Goal: Task Accomplishment & Management: Manage account settings

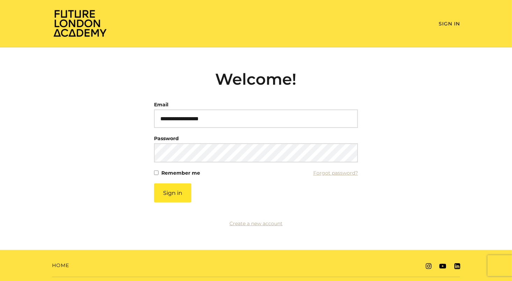
type input "**********"
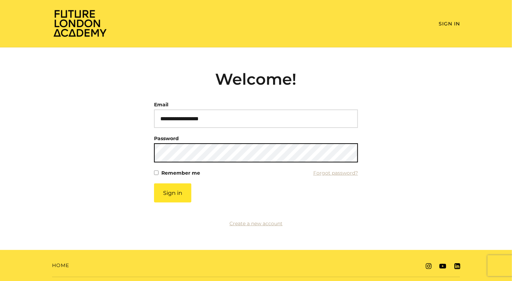
click at [154, 184] on button "Sign in" at bounding box center [172, 193] width 37 height 19
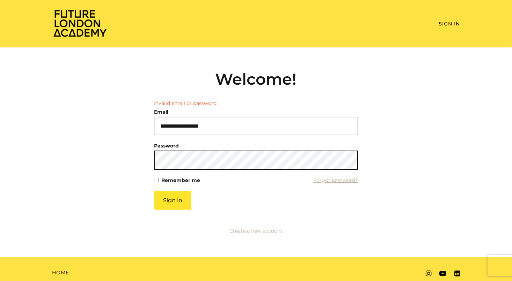
click at [154, 191] on button "Sign in" at bounding box center [172, 200] width 37 height 19
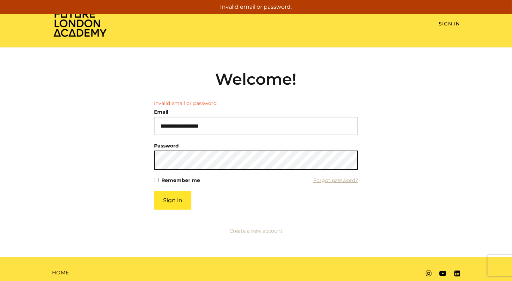
click at [154, 191] on button "Sign in" at bounding box center [172, 200] width 37 height 19
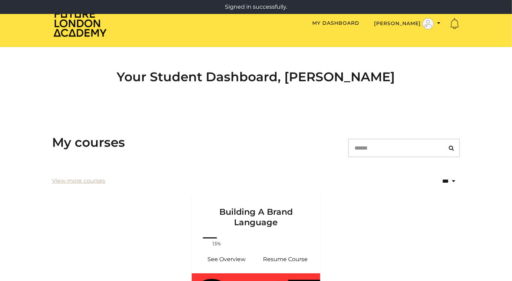
scroll to position [132, 0]
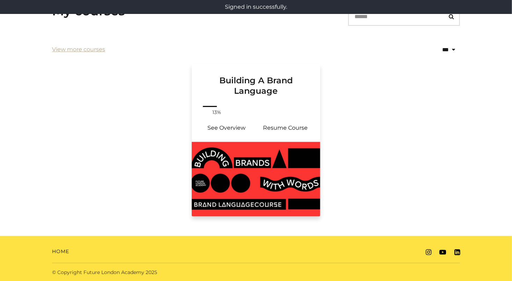
click at [261, 90] on h3 "Building A Brand Language" at bounding box center [256, 80] width 112 height 32
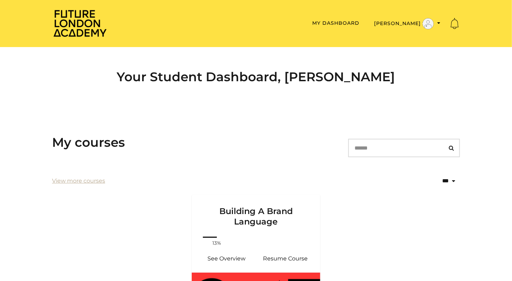
scroll to position [73, 0]
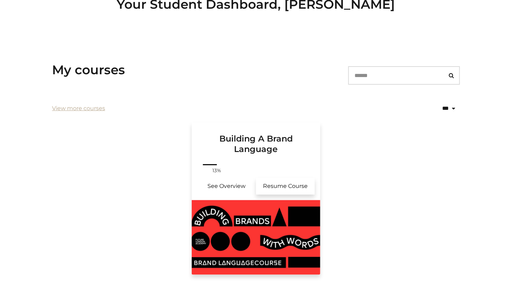
click at [283, 187] on link "Resume Course" at bounding box center [285, 186] width 59 height 17
